Goal: Information Seeking & Learning: Find specific fact

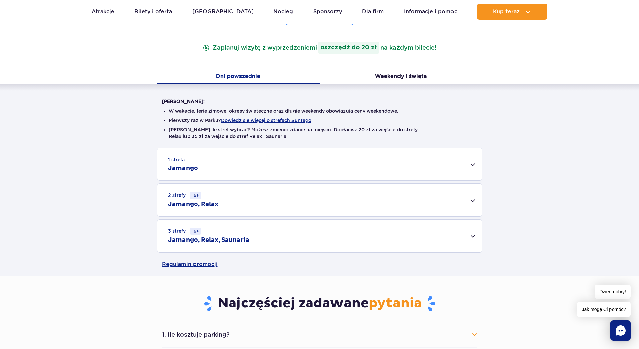
click at [470, 163] on div "1 strefa Jamango" at bounding box center [319, 164] width 325 height 32
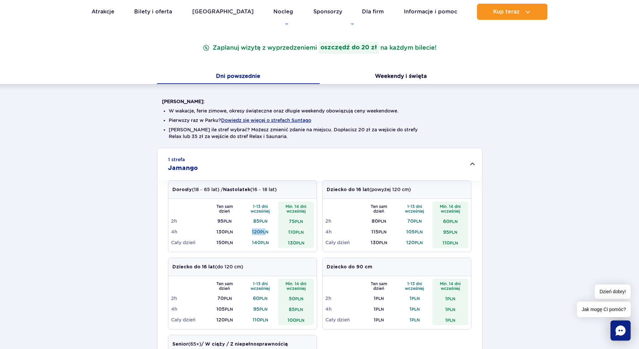
drag, startPoint x: 247, startPoint y: 231, endPoint x: 266, endPoint y: 234, distance: 19.0
click at [266, 234] on td "120 PLN" at bounding box center [261, 231] width 36 height 11
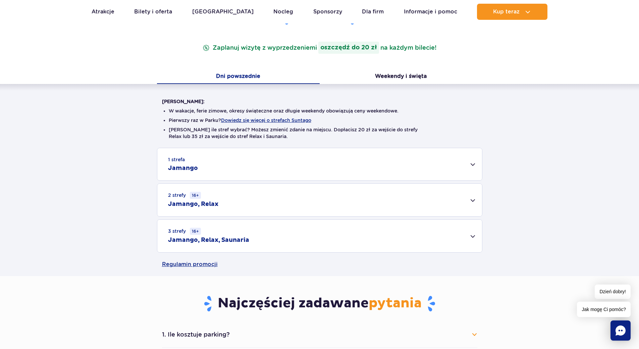
click at [216, 167] on div "1 strefa Jamango" at bounding box center [319, 164] width 325 height 32
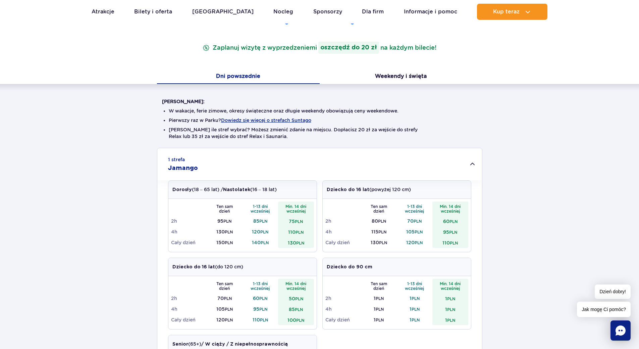
scroll to position [134, 0]
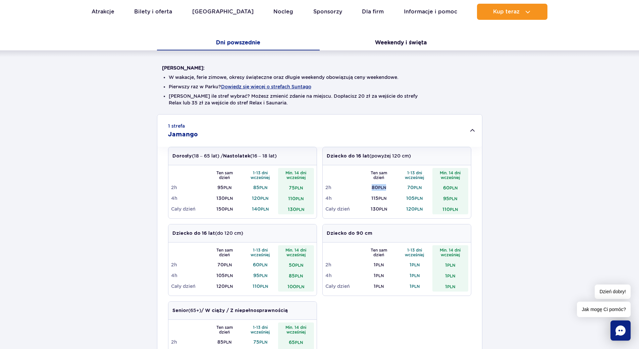
drag, startPoint x: 389, startPoint y: 188, endPoint x: 366, endPoint y: 187, distance: 23.2
click at [366, 187] on td "80 PLN" at bounding box center [379, 187] width 36 height 11
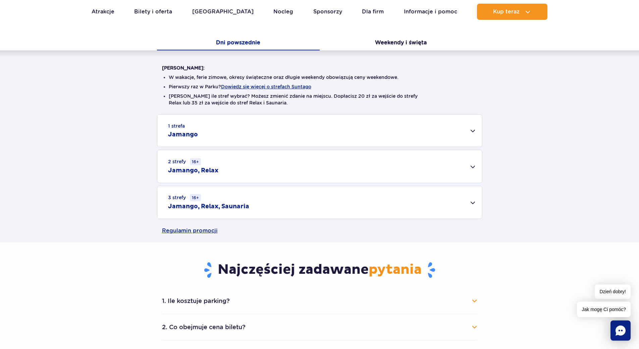
click at [369, 196] on div "3 strefy 16+ Jamango, Relax, Saunaria" at bounding box center [319, 202] width 325 height 33
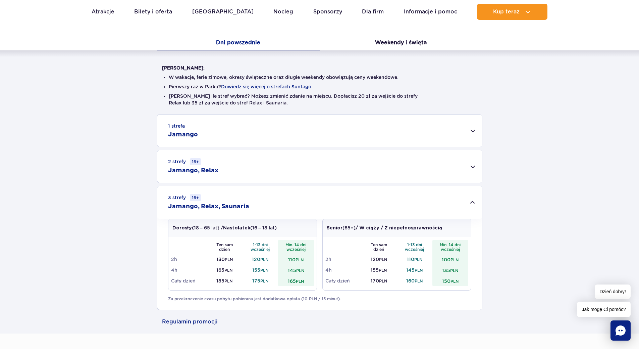
click at [326, 139] on div "1 strefa Jamango" at bounding box center [319, 130] width 325 height 32
